Goal: Use online tool/utility

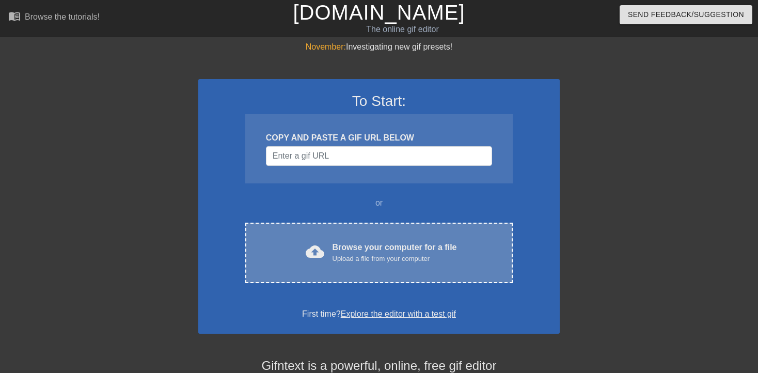
click at [368, 247] on div "Browse your computer for a file Upload a file from your computer" at bounding box center [394, 252] width 124 height 23
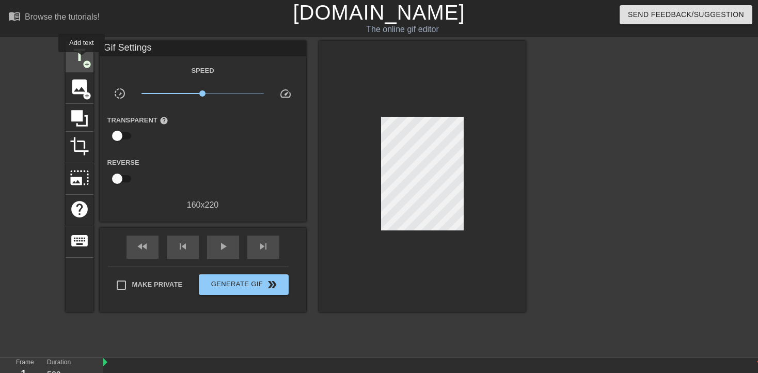
click at [82, 59] on span "title" at bounding box center [80, 55] width 20 height 20
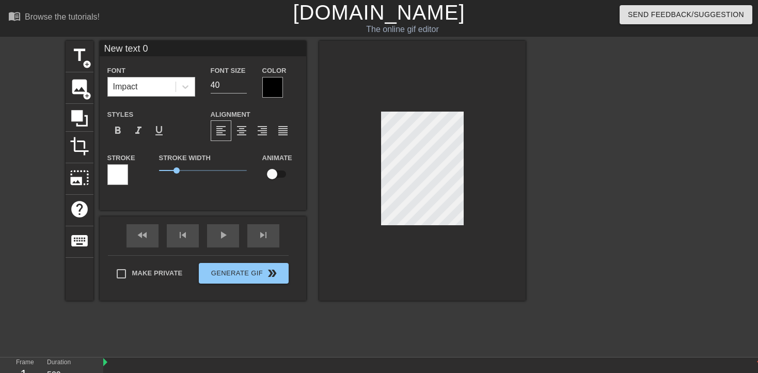
click at [153, 89] on div "Impact" at bounding box center [142, 86] width 68 height 19
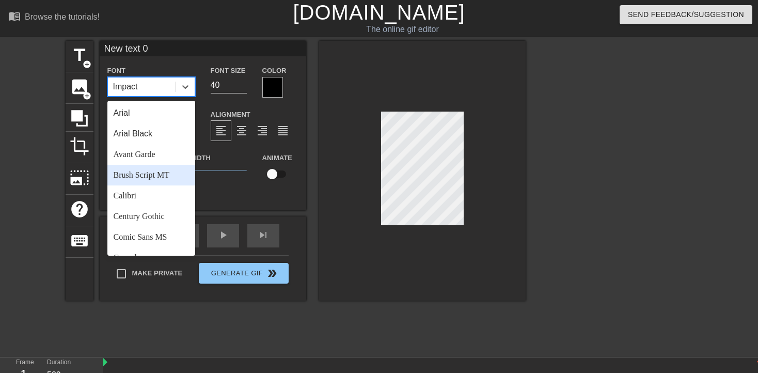
click at [135, 181] on div "Brush Script MT" at bounding box center [151, 175] width 88 height 21
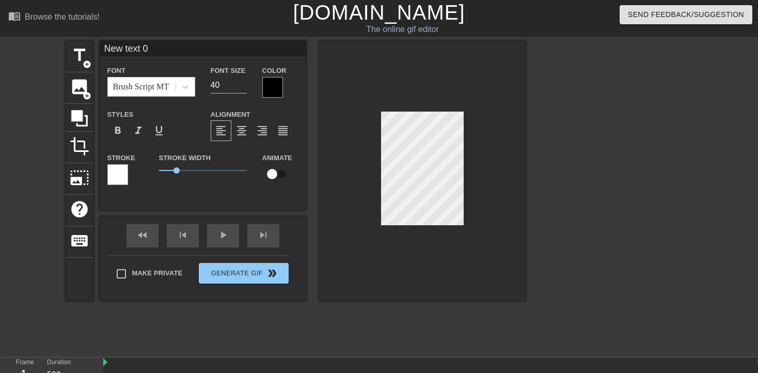
scroll to position [0, 1]
type input "New tex 0"
type textarea "New tex 0"
type input "New te 0"
type textarea "New te 0"
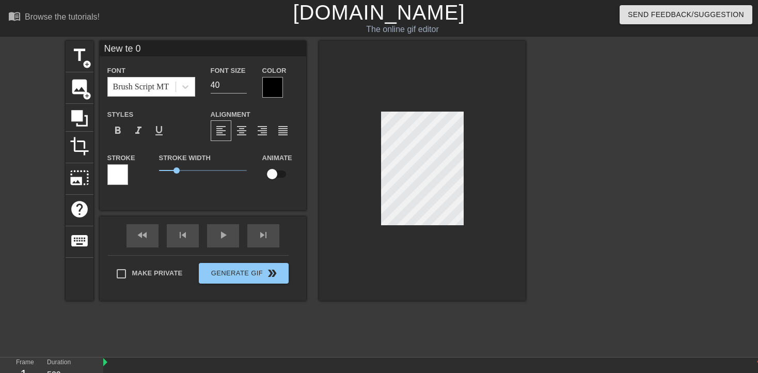
scroll to position [0, 1]
type input "New t 0"
type textarea "New t 0"
type input "New 0"
type textarea "New 0"
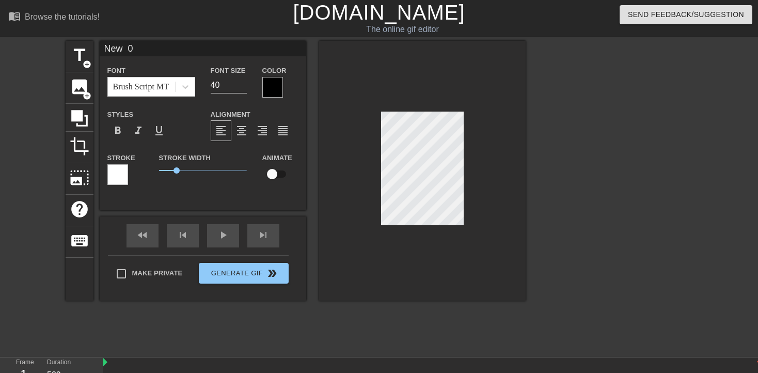
type input "New 0"
type textarea "New 0"
type input "Ne 0"
type textarea "Ne 0"
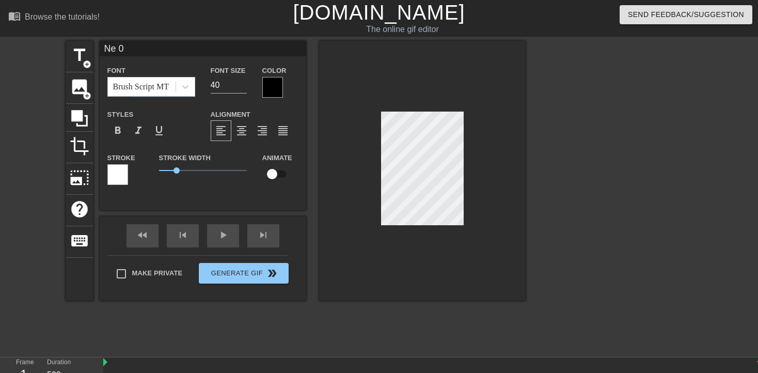
type input "N 0"
type textarea "N 0"
type input "0"
type textarea "0"
type textarea "L"
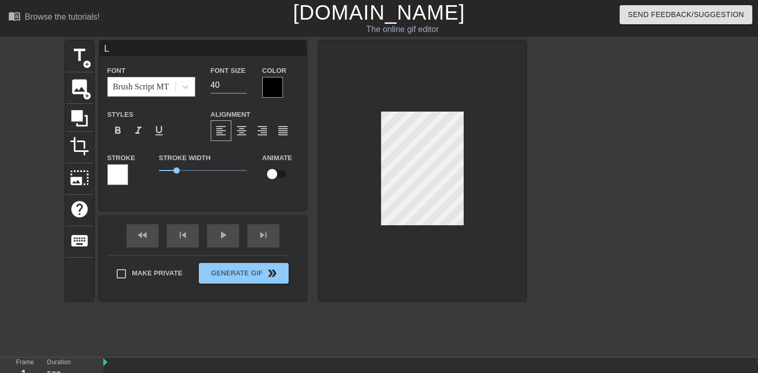
type input "LE"
type textarea "LE"
type input "L"
type textarea "L"
type input "Le"
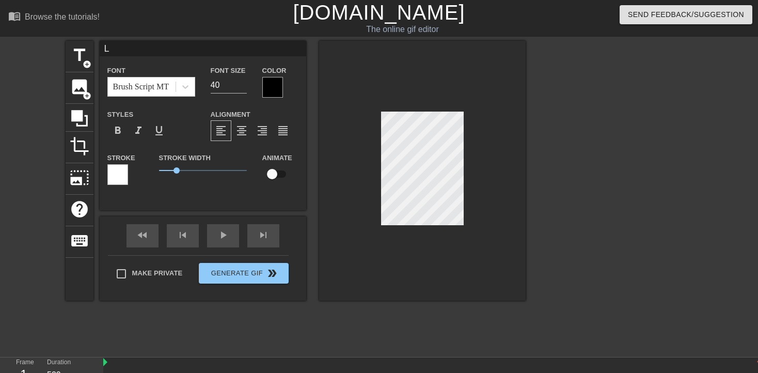
type textarea "Le"
type input "Len"
type textarea "Len"
type input "[PERSON_NAME]"
type textarea "[PERSON_NAME]"
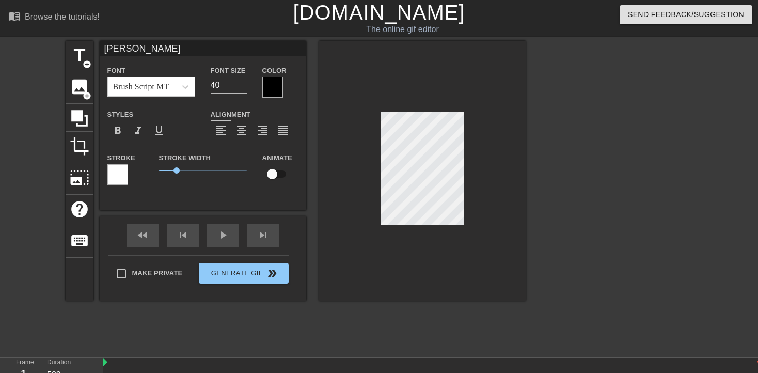
click at [488, 192] on div at bounding box center [422, 171] width 206 height 260
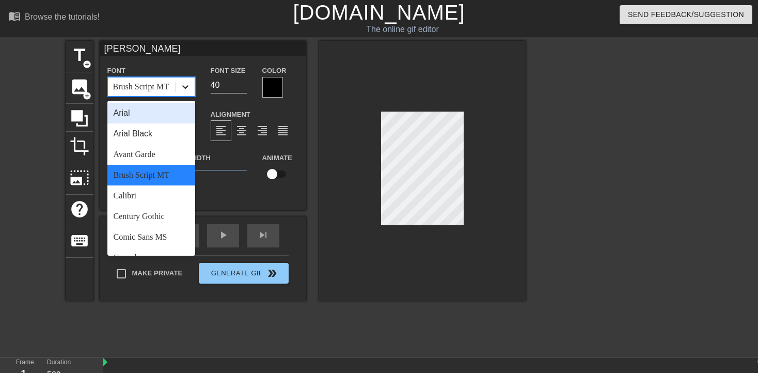
click at [185, 88] on icon at bounding box center [185, 87] width 6 height 4
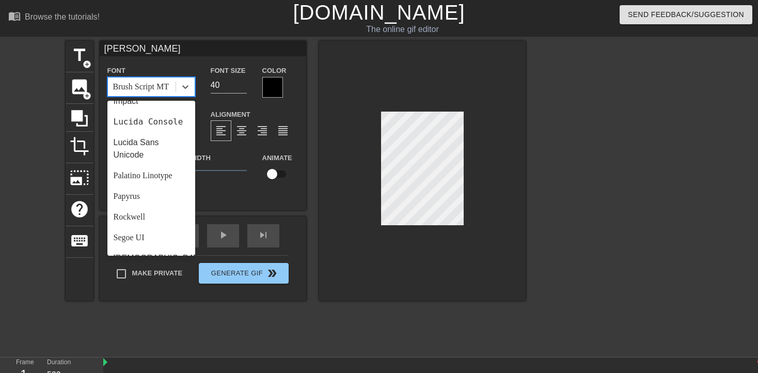
scroll to position [215, 0]
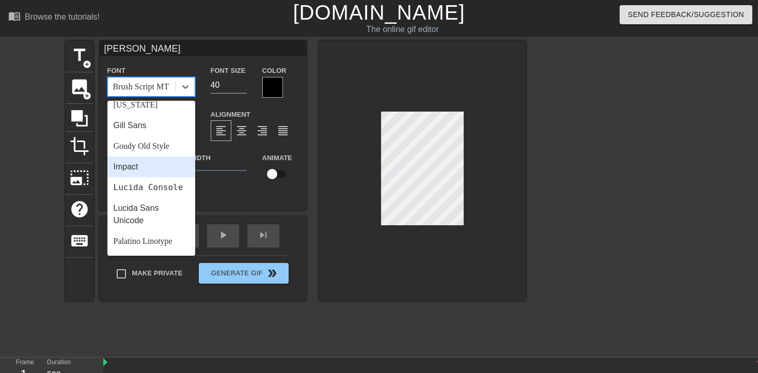
click at [147, 163] on div "Impact" at bounding box center [151, 166] width 88 height 21
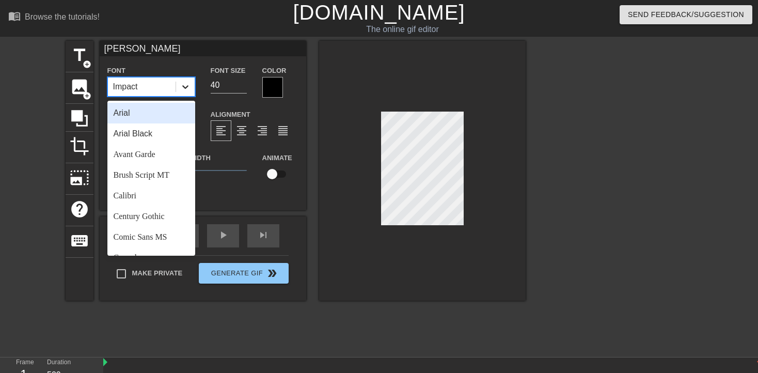
click at [181, 90] on icon at bounding box center [185, 87] width 10 height 10
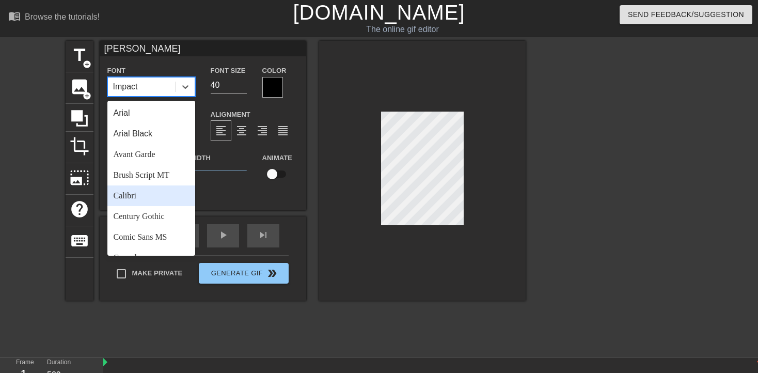
click at [121, 197] on div "Calibri" at bounding box center [151, 195] width 88 height 21
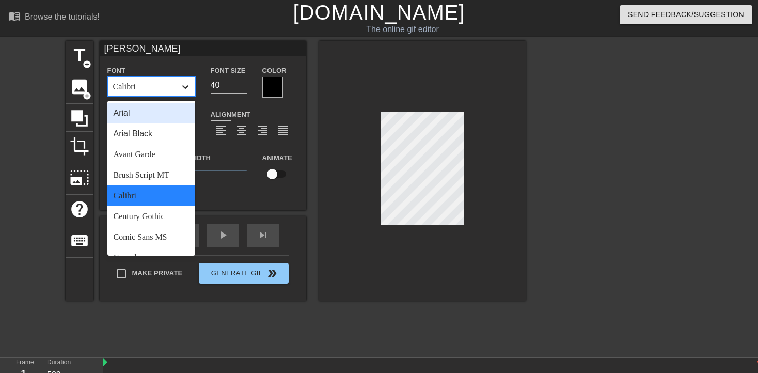
click at [186, 89] on icon at bounding box center [185, 87] width 10 height 10
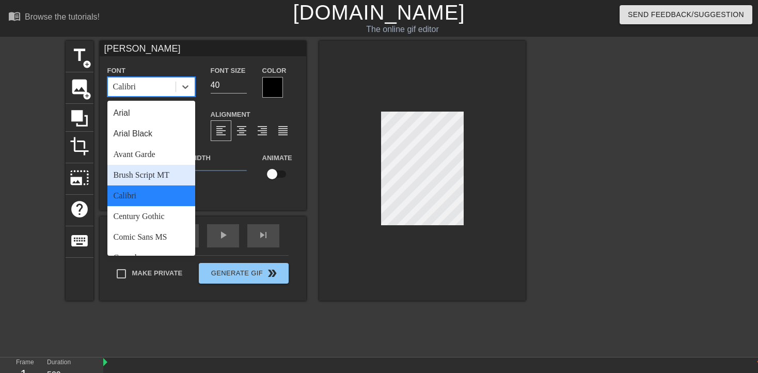
scroll to position [212, 0]
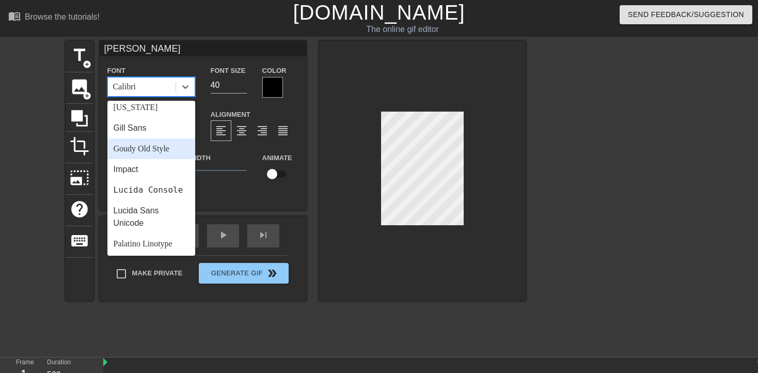
click at [150, 156] on div "Goudy Old Style" at bounding box center [151, 148] width 88 height 21
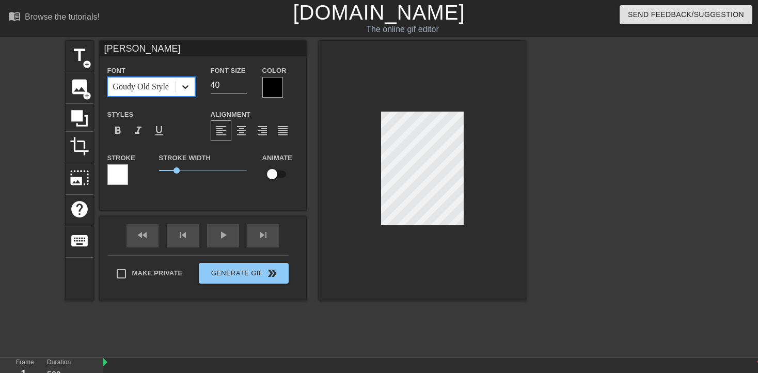
click at [190, 88] on div at bounding box center [185, 86] width 19 height 19
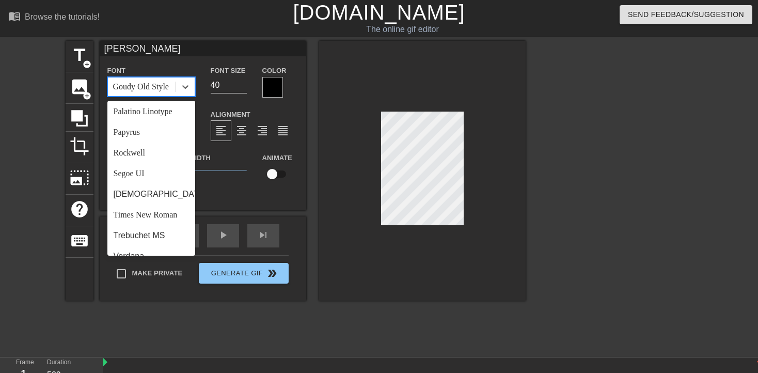
scroll to position [370, 0]
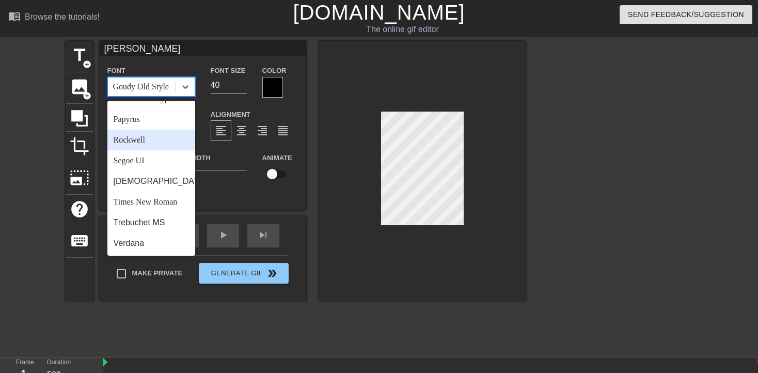
click at [146, 146] on div "Rockwell" at bounding box center [151, 140] width 88 height 21
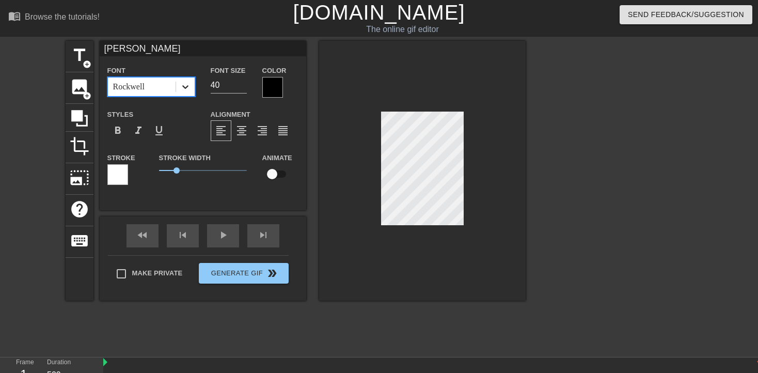
click at [186, 90] on icon at bounding box center [185, 87] width 10 height 10
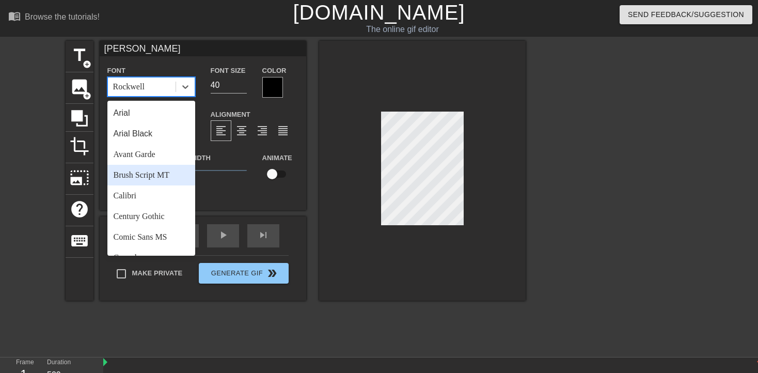
click at [154, 179] on div "Brush Script MT" at bounding box center [151, 175] width 88 height 21
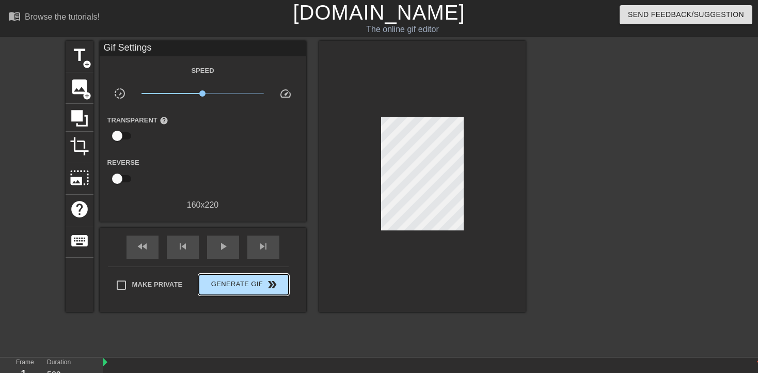
click at [256, 272] on div "Make Private Generate Gif double_arrow" at bounding box center [198, 286] width 181 height 41
click at [252, 281] on span "Generate Gif double_arrow" at bounding box center [243, 284] width 81 height 12
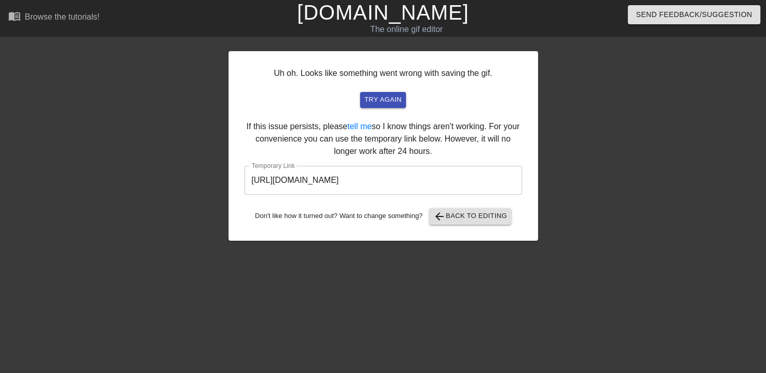
click at [455, 290] on div "Uh oh. Looks like something went wrong with saving the gif. try again If this i…" at bounding box center [384, 196] width 310 height 310
click at [468, 215] on span "arrow_back Back to Editing" at bounding box center [470, 216] width 74 height 12
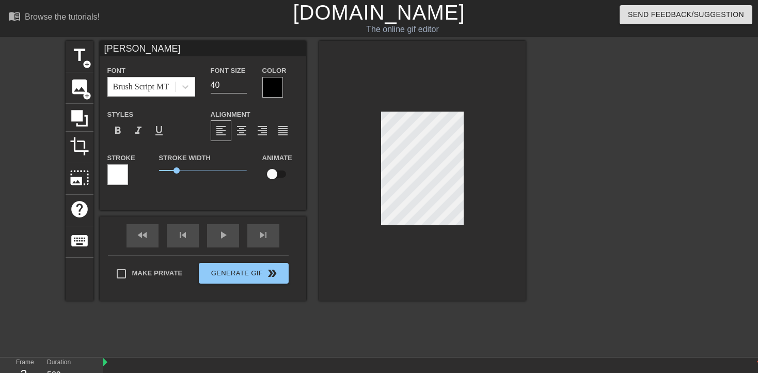
click at [274, 86] on div at bounding box center [272, 87] width 21 height 21
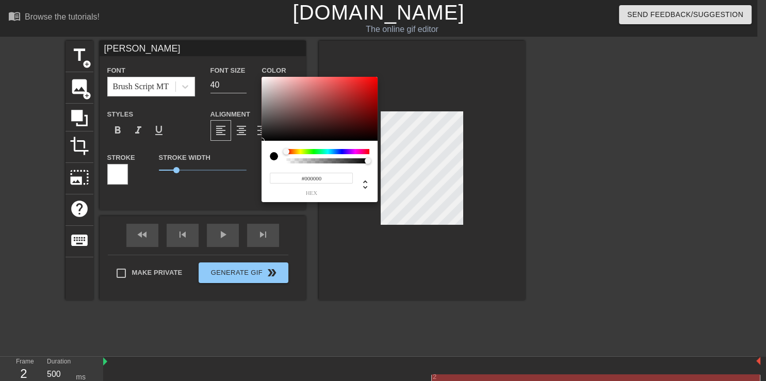
click at [274, 155] on div at bounding box center [274, 156] width 8 height 8
type input "#FFFFFF"
drag, startPoint x: 272, startPoint y: 110, endPoint x: 256, endPoint y: 57, distance: 56.2
click at [262, 77] on div at bounding box center [320, 109] width 116 height 64
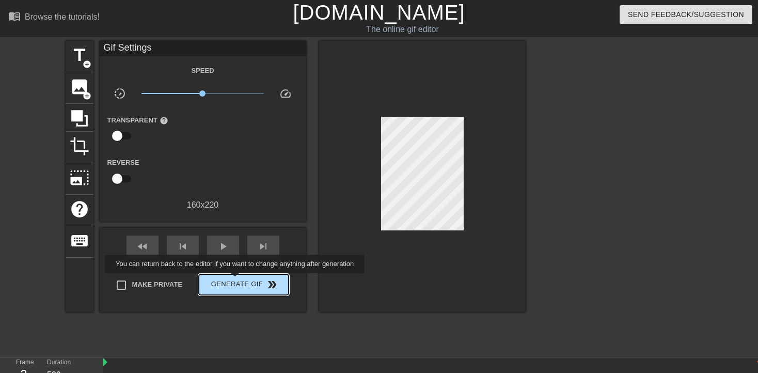
click at [236, 280] on span "Generate Gif double_arrow" at bounding box center [243, 284] width 81 height 12
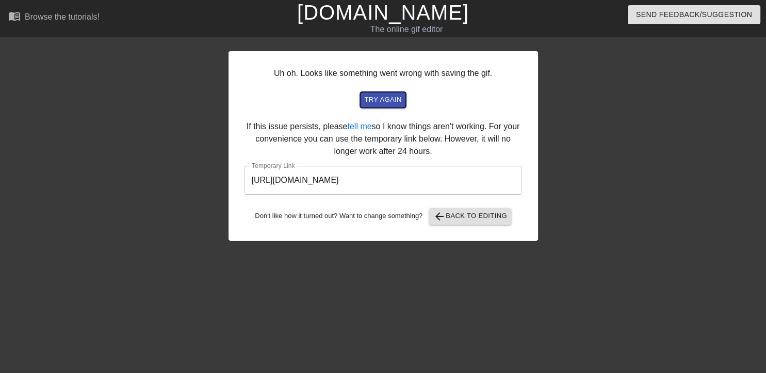
click at [371, 103] on span "try again" at bounding box center [382, 100] width 37 height 12
click at [453, 222] on span "arrow_back Back to Editing" at bounding box center [470, 216] width 74 height 12
